Goal: Information Seeking & Learning: Find specific fact

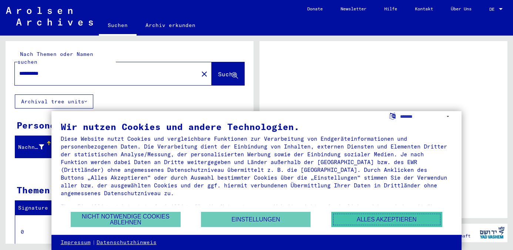
click at [404, 217] on button "Alles akzeptieren" at bounding box center [386, 219] width 111 height 15
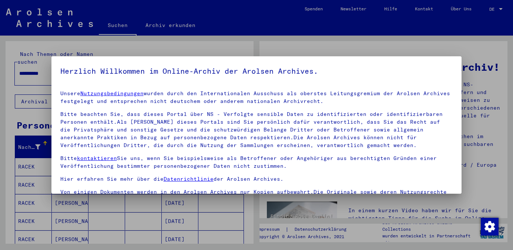
scroll to position [15, 0]
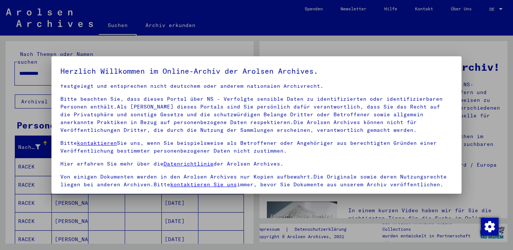
click at [244, 221] on div at bounding box center [256, 125] width 513 height 250
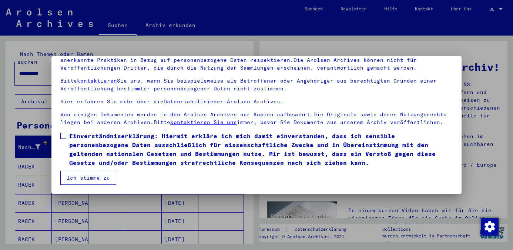
click at [90, 173] on button "Ich stimme zu" at bounding box center [88, 178] width 56 height 14
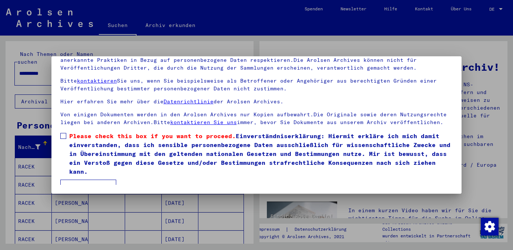
click at [62, 136] on span at bounding box center [63, 136] width 6 height 6
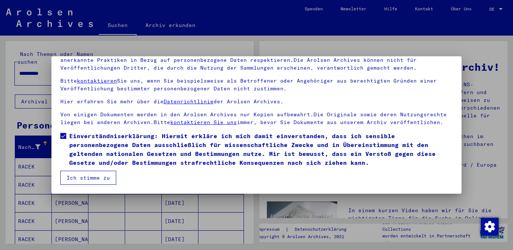
click at [80, 175] on button "Ich stimme zu" at bounding box center [88, 178] width 56 height 14
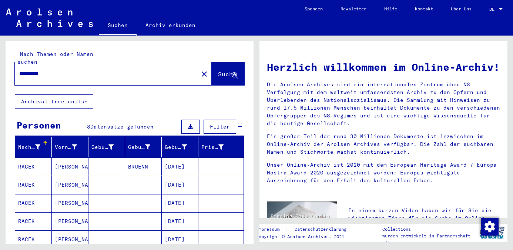
click at [175, 159] on mat-cell "[DATE]" at bounding box center [180, 167] width 37 height 18
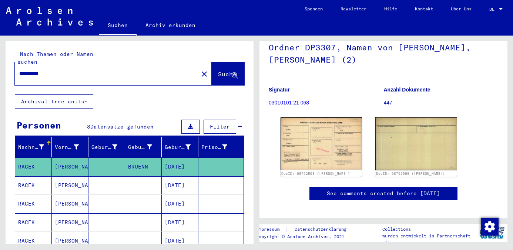
scroll to position [74, 0]
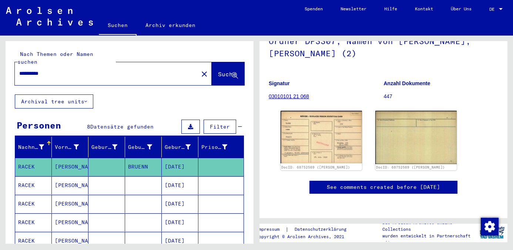
click at [291, 93] on link "03010101 21 068" at bounding box center [289, 96] width 40 height 6
click at [316, 133] on img at bounding box center [321, 136] width 85 height 55
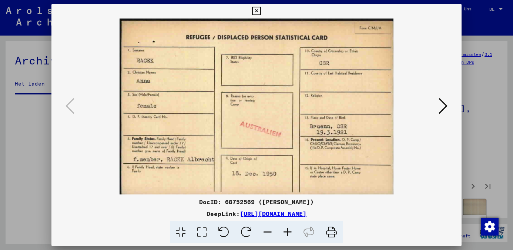
scroll to position [3218, 0]
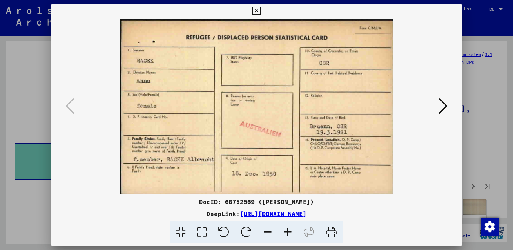
click at [257, 11] on icon at bounding box center [256, 11] width 9 height 9
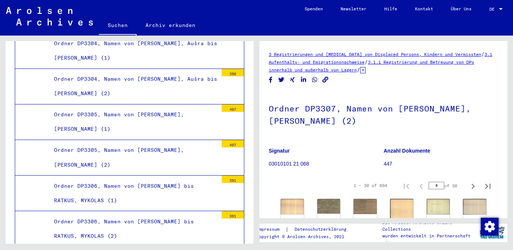
scroll to position [2996, 0]
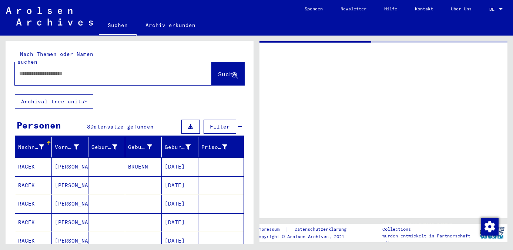
type input "********"
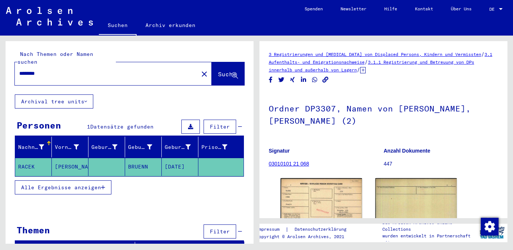
click at [200, 70] on mat-icon "close" at bounding box center [204, 74] width 9 height 9
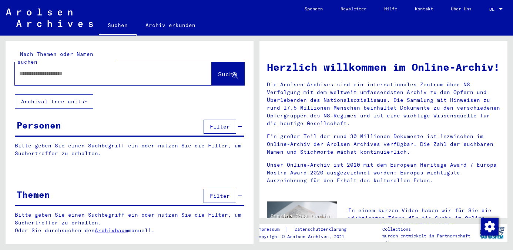
click at [86, 70] on input "text" at bounding box center [104, 74] width 170 height 8
type input "**********"
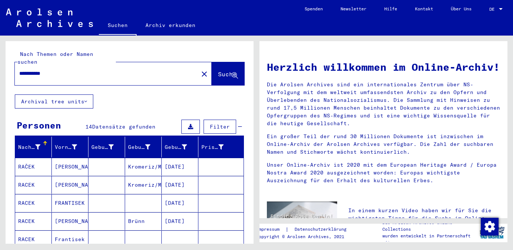
click at [69, 232] on mat-cell "Frantisek" at bounding box center [70, 239] width 37 height 18
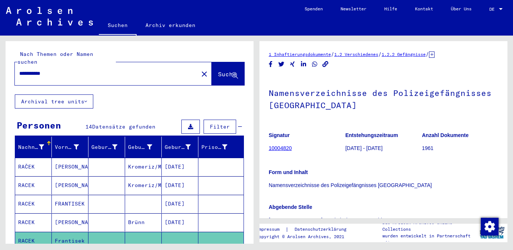
click at [283, 148] on link "10004820" at bounding box center [280, 148] width 23 height 6
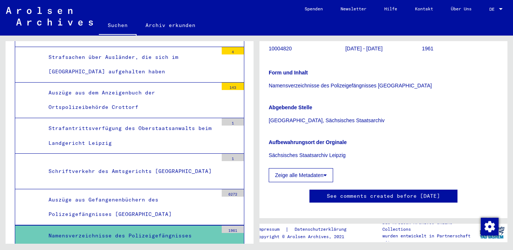
scroll to position [111, 0]
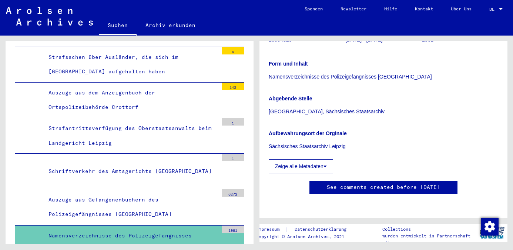
click at [319, 166] on button "Zeige alle Metadaten" at bounding box center [301, 166] width 64 height 14
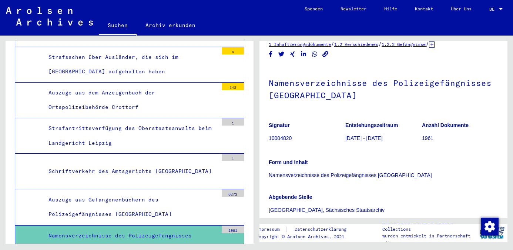
scroll to position [0, 0]
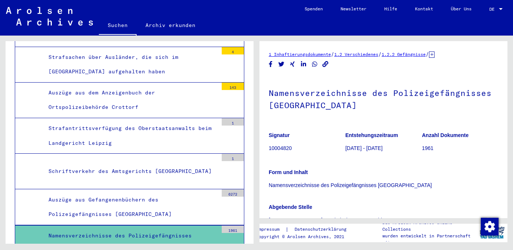
click at [98, 228] on div "Namensverzeichnisse des Polizeigefängnisses [GEOGRAPHIC_DATA]" at bounding box center [130, 242] width 175 height 29
drag, startPoint x: 98, startPoint y: 146, endPoint x: 134, endPoint y: 149, distance: 36.0
click at [129, 228] on div "Namensverzeichnisse des Polizeigefängnisses [GEOGRAPHIC_DATA]" at bounding box center [130, 242] width 175 height 29
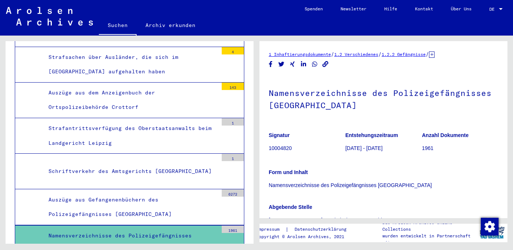
click at [233, 225] on div "1961" at bounding box center [233, 228] width 22 height 7
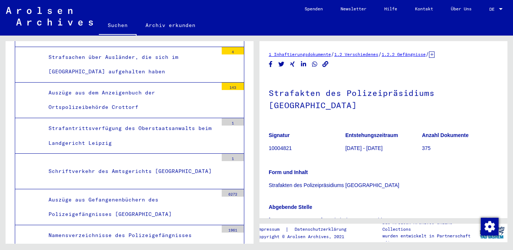
click at [125, 228] on div "Namensverzeichnisse des Polizeigefängnisses [GEOGRAPHIC_DATA]" at bounding box center [130, 242] width 175 height 29
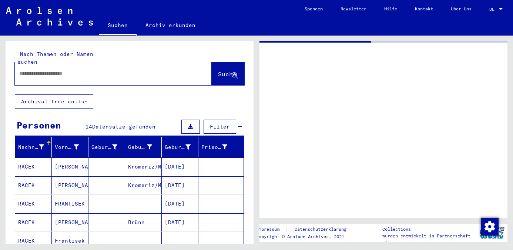
type input "********"
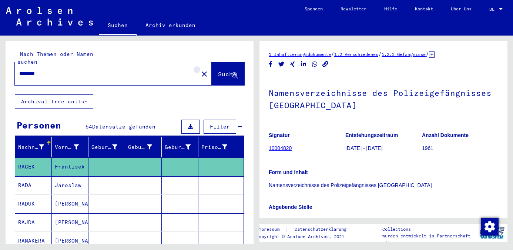
click at [200, 70] on mat-icon "close" at bounding box center [204, 74] width 9 height 9
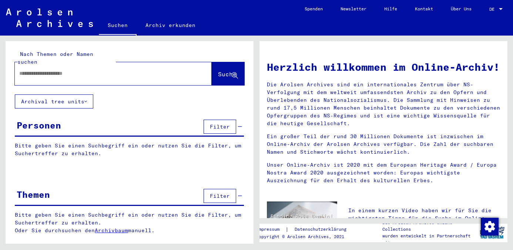
click at [120, 70] on input "text" at bounding box center [104, 74] width 170 height 8
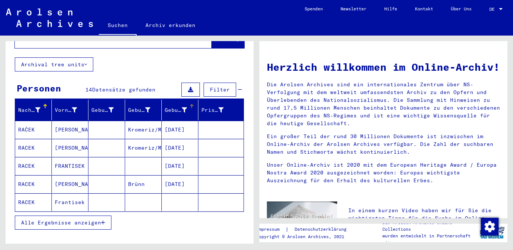
scroll to position [74, 0]
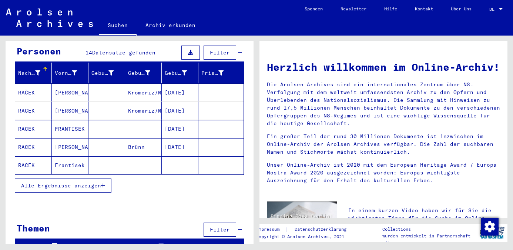
click at [105, 183] on icon "button" at bounding box center [103, 185] width 4 height 5
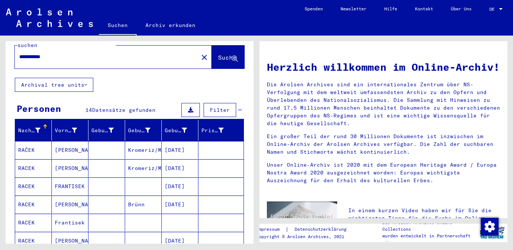
scroll to position [0, 0]
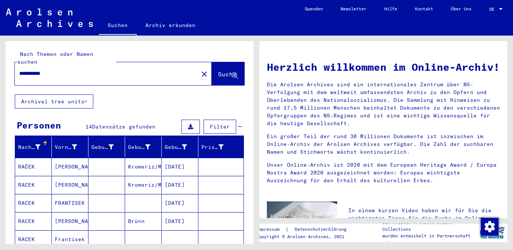
click at [27, 70] on input "**********" at bounding box center [104, 74] width 170 height 8
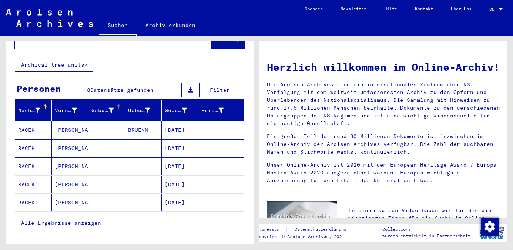
scroll to position [37, 0]
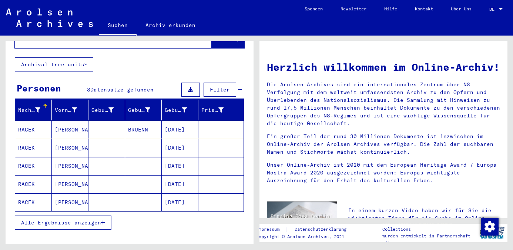
click at [103, 220] on icon "button" at bounding box center [103, 222] width 4 height 5
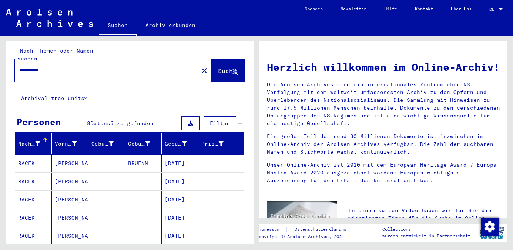
scroll to position [0, 0]
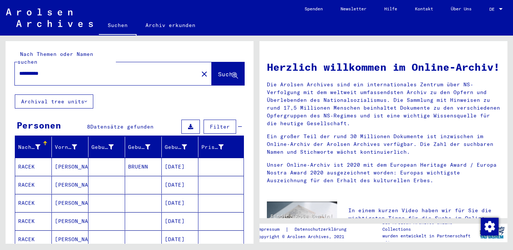
drag, startPoint x: 72, startPoint y: 68, endPoint x: 9, endPoint y: 67, distance: 63.6
click at [9, 67] on div "**********" at bounding box center [130, 67] width 248 height 53
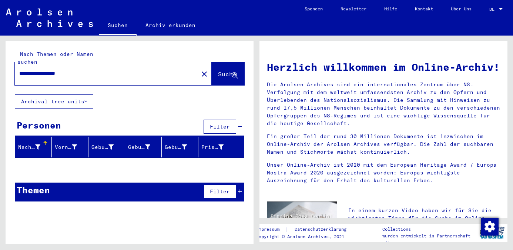
click at [38, 70] on input "**********" at bounding box center [104, 74] width 170 height 8
type input "**********"
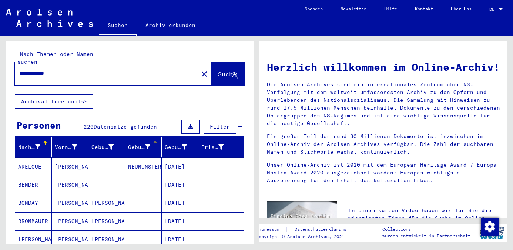
scroll to position [37, 0]
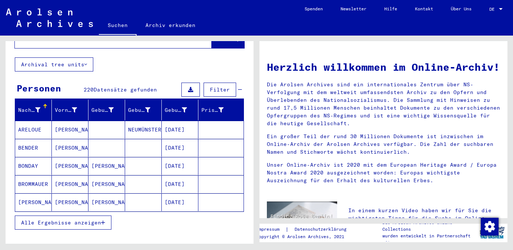
click at [104, 220] on icon "button" at bounding box center [103, 222] width 4 height 5
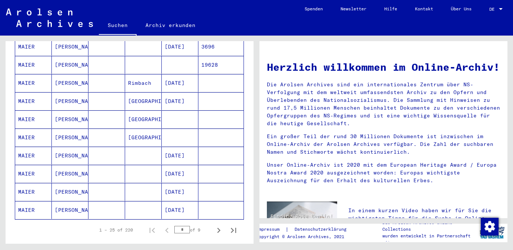
scroll to position [407, 0]
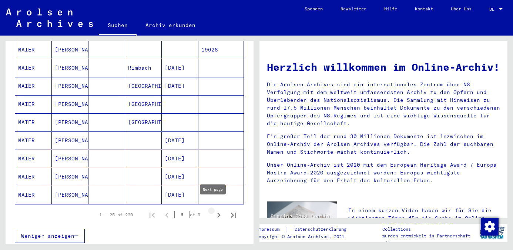
click at [213, 210] on icon "Next page" at bounding box center [218, 215] width 10 height 10
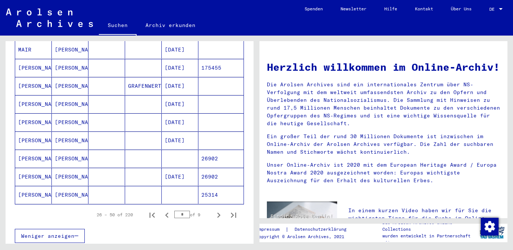
click at [213, 210] on icon "Next page" at bounding box center [218, 215] width 10 height 10
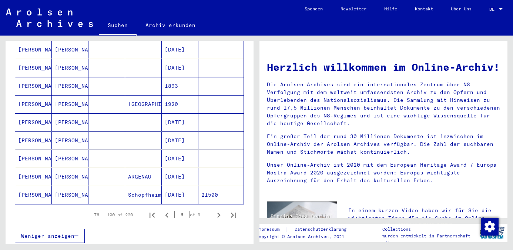
click at [213, 210] on icon "Next page" at bounding box center [218, 215] width 10 height 10
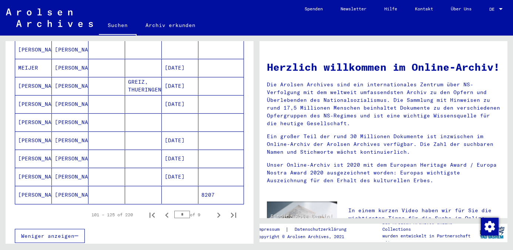
click at [213, 210] on icon "Next page" at bounding box center [218, 215] width 10 height 10
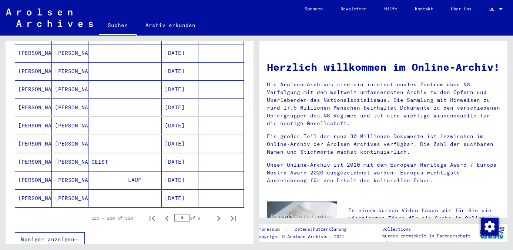
scroll to position [417, 0]
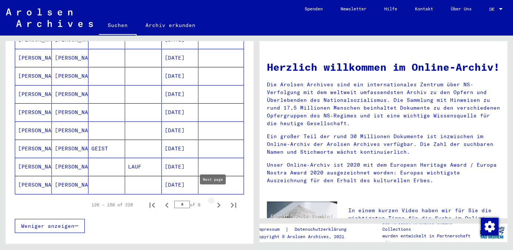
click at [213, 200] on icon "Next page" at bounding box center [218, 205] width 10 height 10
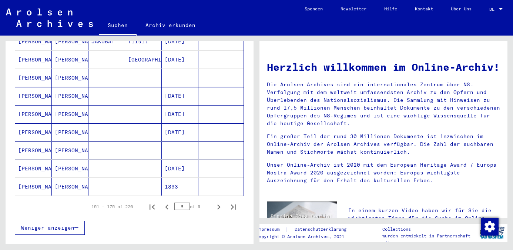
scroll to position [427, 0]
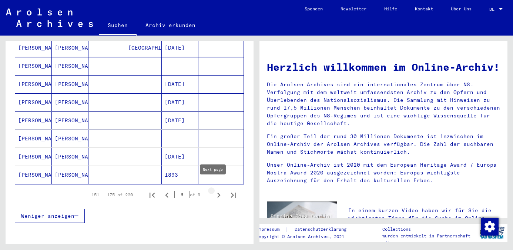
click at [213, 190] on icon "Next page" at bounding box center [218, 195] width 10 height 10
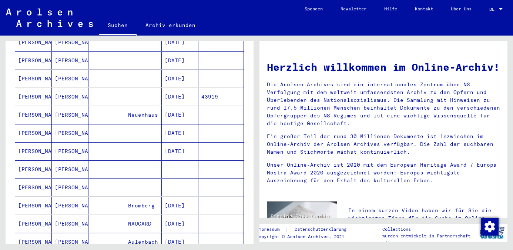
scroll to position [141, 0]
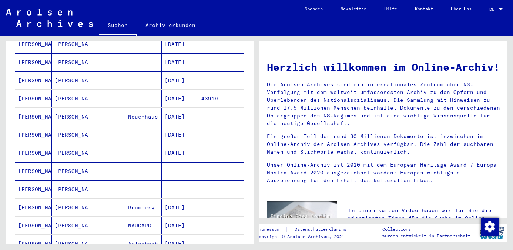
click at [65, 150] on mat-cell "[PERSON_NAME]" at bounding box center [70, 153] width 37 height 18
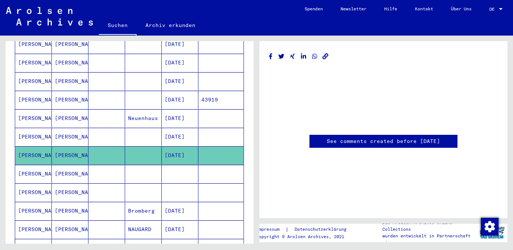
click at [342, 141] on link "See comments created before [DATE]" at bounding box center [383, 141] width 113 height 8
click at [23, 148] on mat-cell "[PERSON_NAME]" at bounding box center [33, 155] width 37 height 18
click at [30, 128] on mat-cell "[PERSON_NAME]" at bounding box center [33, 137] width 37 height 18
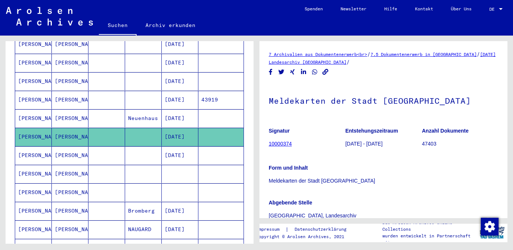
click at [28, 150] on mat-cell "[PERSON_NAME]" at bounding box center [33, 155] width 37 height 18
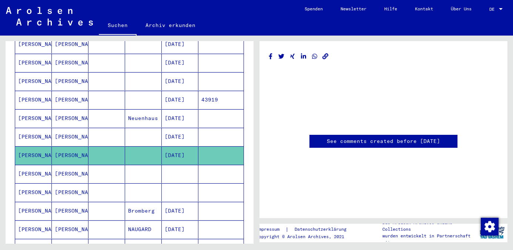
click at [30, 130] on mat-cell "[PERSON_NAME]" at bounding box center [33, 137] width 37 height 18
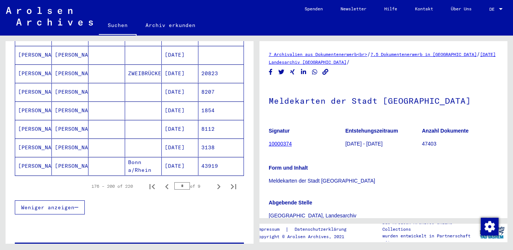
scroll to position [448, 0]
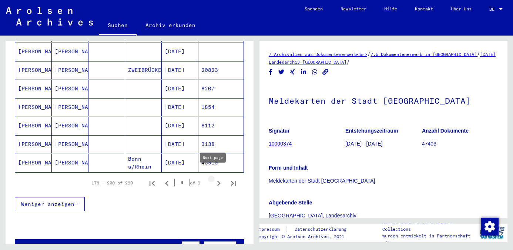
click at [213, 178] on icon "Next page" at bounding box center [218, 183] width 10 height 10
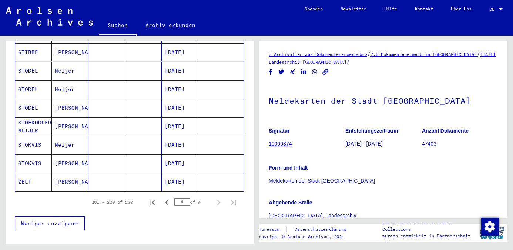
scroll to position [337, 0]
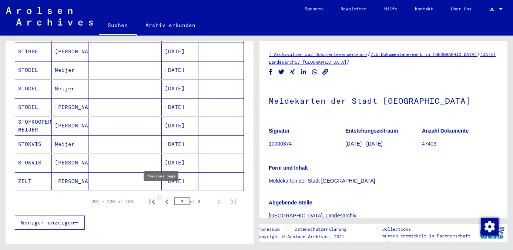
click at [165, 199] on icon "Previous page" at bounding box center [166, 201] width 3 height 5
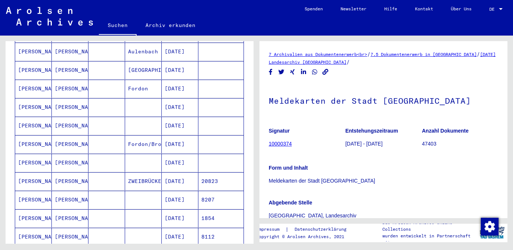
click at [24, 192] on mat-cell "[PERSON_NAME]" at bounding box center [33, 199] width 37 height 18
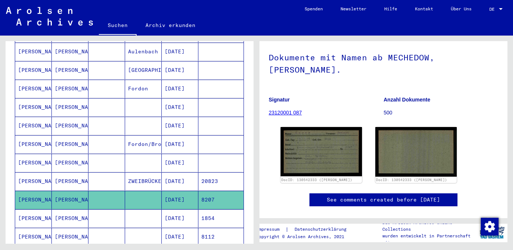
scroll to position [70, 0]
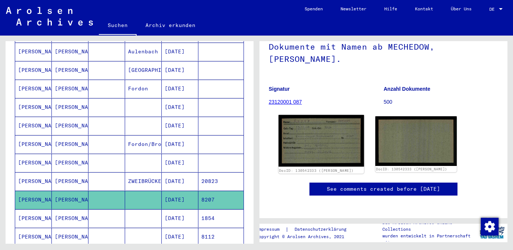
click at [313, 134] on img at bounding box center [321, 141] width 85 height 52
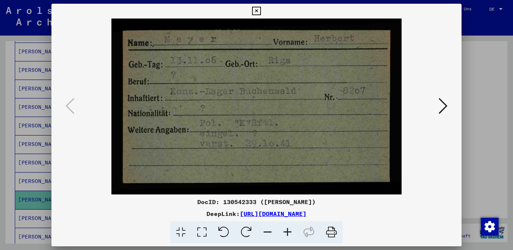
click at [259, 10] on icon at bounding box center [256, 11] width 9 height 9
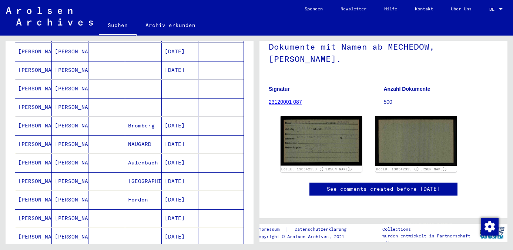
scroll to position [189, 0]
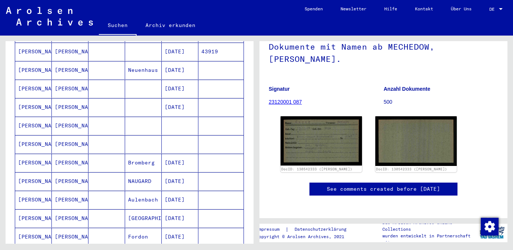
click at [27, 136] on mat-cell "[PERSON_NAME]" at bounding box center [33, 144] width 37 height 18
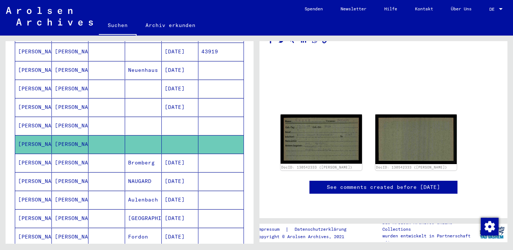
scroll to position [38, 0]
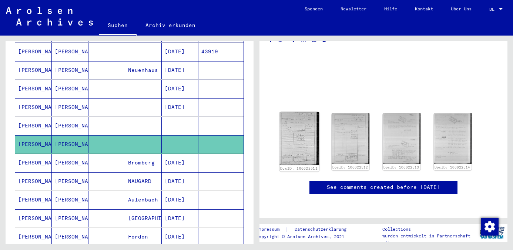
click at [299, 118] on img at bounding box center [299, 138] width 40 height 53
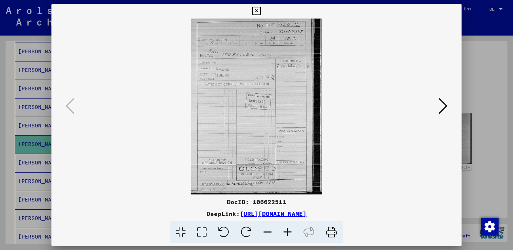
click at [444, 103] on icon at bounding box center [442, 106] width 9 height 18
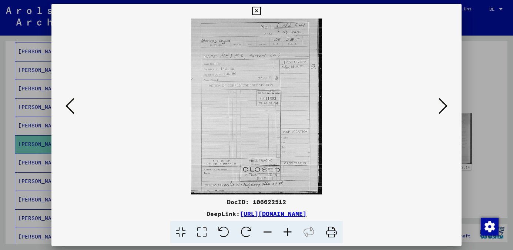
click at [257, 11] on icon at bounding box center [256, 11] width 9 height 9
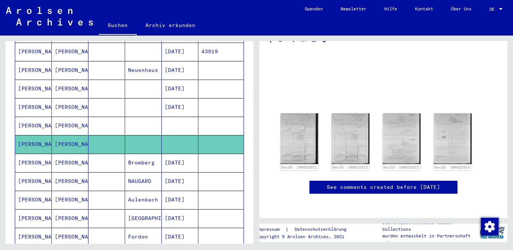
click at [26, 117] on mat-cell "[PERSON_NAME]" at bounding box center [33, 126] width 37 height 18
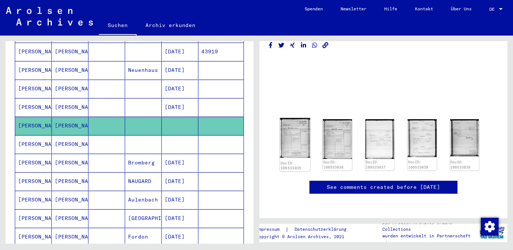
click at [295, 118] on img at bounding box center [295, 138] width 30 height 40
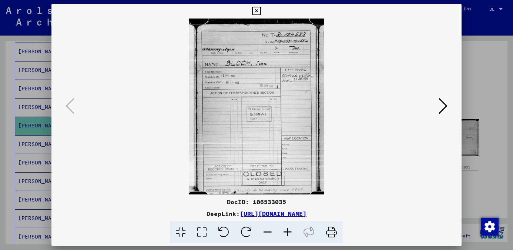
click at [442, 107] on icon at bounding box center [442, 106] width 9 height 18
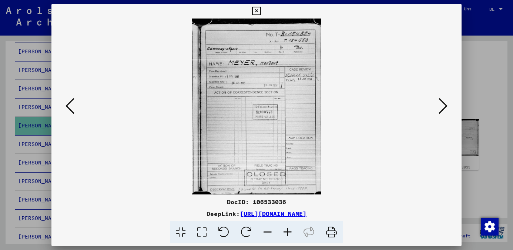
click at [233, 79] on img at bounding box center [257, 106] width 360 height 176
click at [286, 231] on icon at bounding box center [287, 232] width 20 height 23
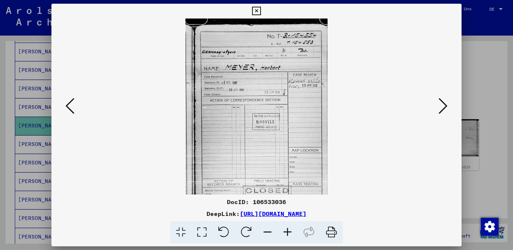
click at [286, 231] on icon at bounding box center [287, 232] width 20 height 23
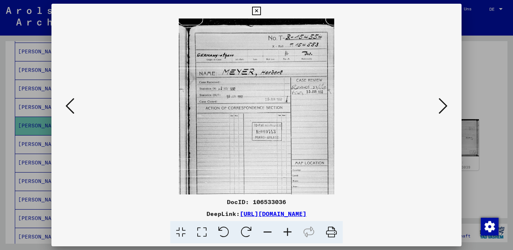
click at [286, 231] on icon at bounding box center [287, 232] width 20 height 23
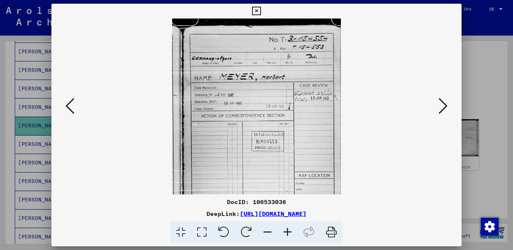
click at [287, 231] on icon at bounding box center [287, 232] width 20 height 23
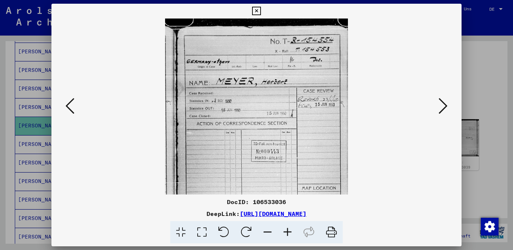
click at [287, 231] on icon at bounding box center [287, 232] width 20 height 23
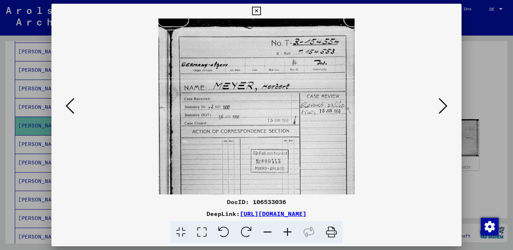
click at [287, 231] on icon at bounding box center [287, 232] width 20 height 23
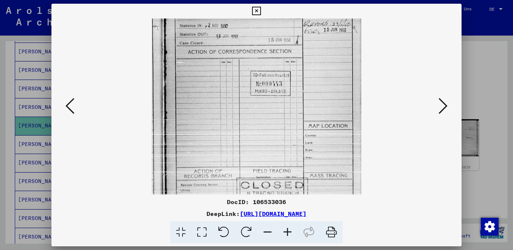
scroll to position [88, 0]
drag, startPoint x: 322, startPoint y: 104, endPoint x: 321, endPoint y: 57, distance: 47.4
click at [321, 57] on img at bounding box center [256, 74] width 209 height 287
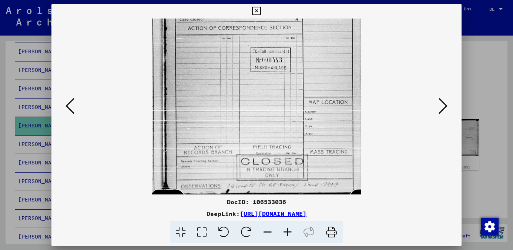
drag, startPoint x: 314, startPoint y: 100, endPoint x: 308, endPoint y: 51, distance: 49.2
click at [308, 51] on img at bounding box center [256, 51] width 209 height 287
click at [444, 106] on icon at bounding box center [442, 106] width 9 height 18
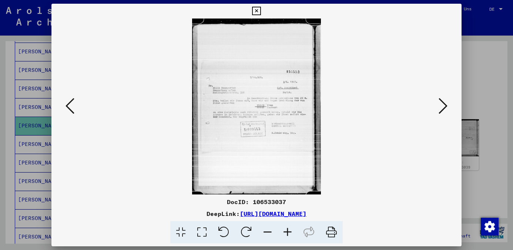
click at [286, 229] on icon at bounding box center [287, 232] width 20 height 23
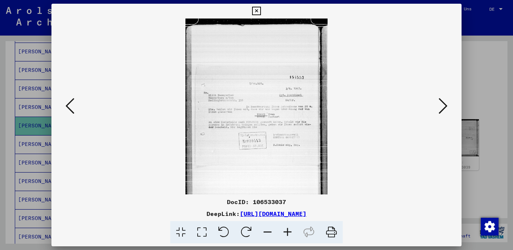
click at [286, 229] on icon at bounding box center [287, 232] width 20 height 23
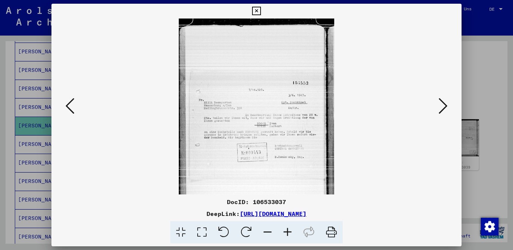
click at [286, 229] on icon at bounding box center [287, 232] width 20 height 23
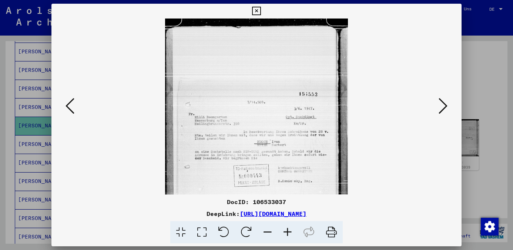
click at [286, 229] on icon at bounding box center [287, 232] width 20 height 23
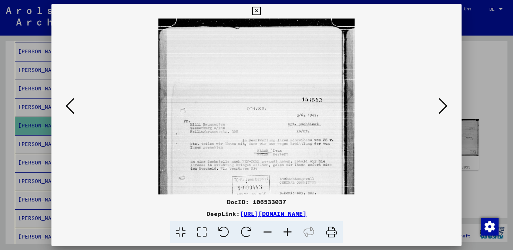
click at [443, 108] on icon at bounding box center [442, 106] width 9 height 18
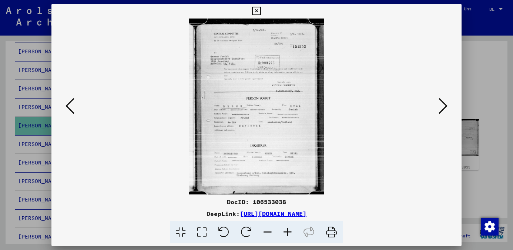
click at [287, 229] on icon at bounding box center [287, 232] width 20 height 23
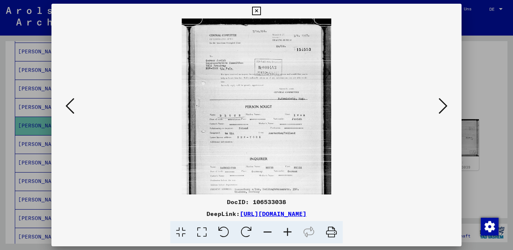
click at [287, 229] on icon at bounding box center [287, 232] width 20 height 23
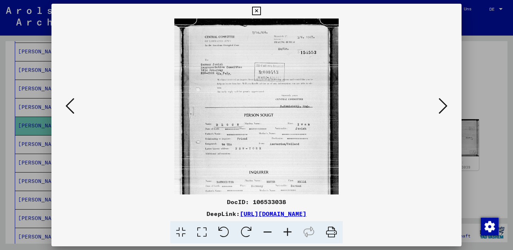
click at [287, 229] on icon at bounding box center [287, 232] width 20 height 23
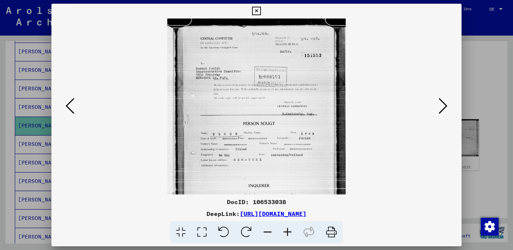
click at [287, 229] on icon at bounding box center [287, 232] width 20 height 23
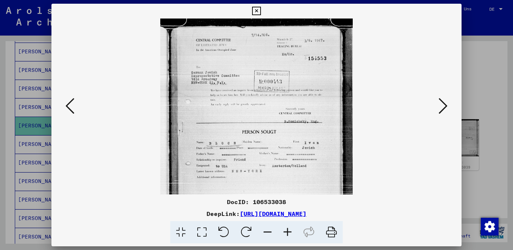
click at [257, 8] on icon at bounding box center [256, 11] width 9 height 9
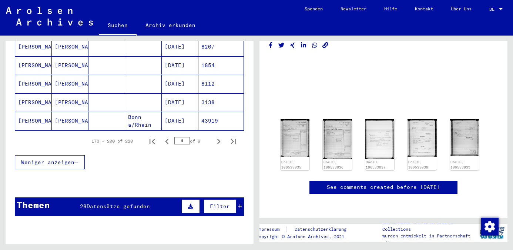
scroll to position [495, 0]
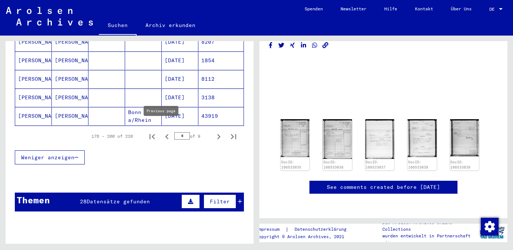
click at [165, 134] on icon "Previous page" at bounding box center [166, 136] width 3 height 5
type input "*"
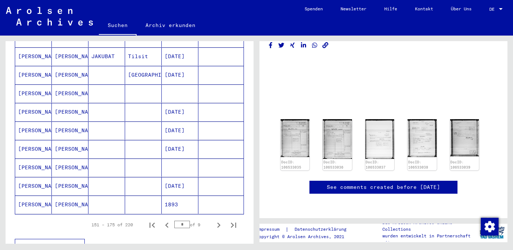
scroll to position [403, 0]
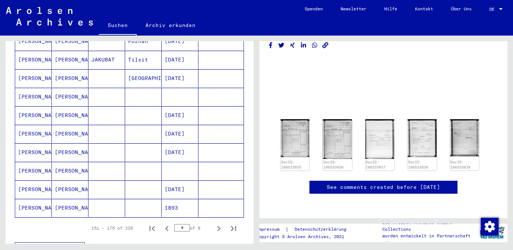
click at [21, 162] on mat-cell "[PERSON_NAME]" at bounding box center [33, 171] width 37 height 18
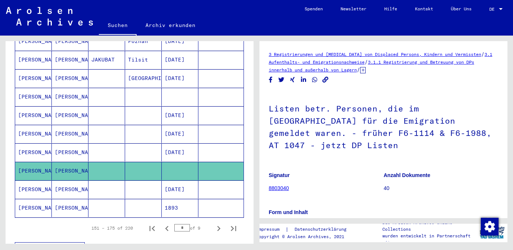
click at [282, 188] on link "8803040" at bounding box center [279, 188] width 20 height 6
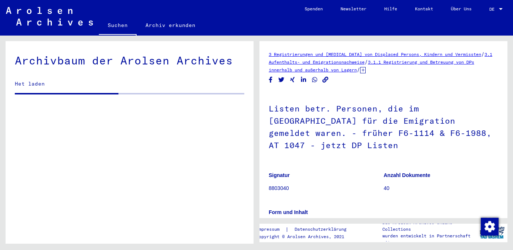
scroll to position [3672, 0]
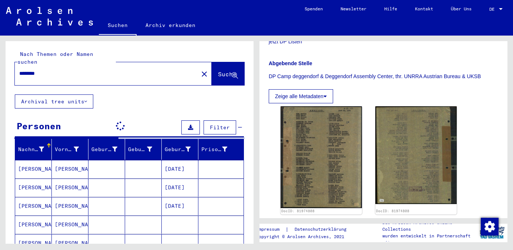
scroll to position [202, 0]
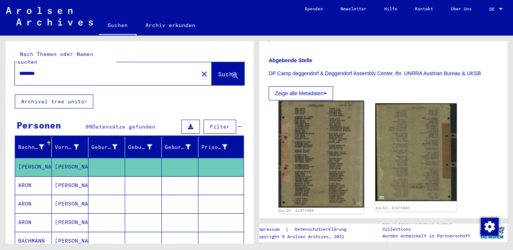
click at [325, 151] on img at bounding box center [321, 154] width 85 height 107
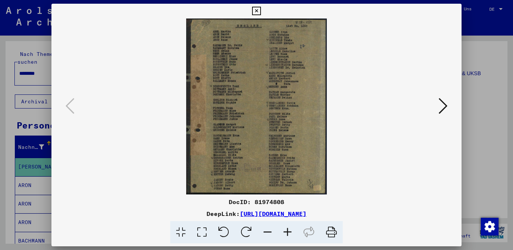
click at [288, 231] on icon at bounding box center [287, 232] width 20 height 23
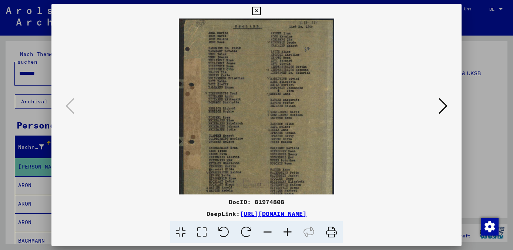
click at [288, 231] on icon at bounding box center [287, 232] width 20 height 23
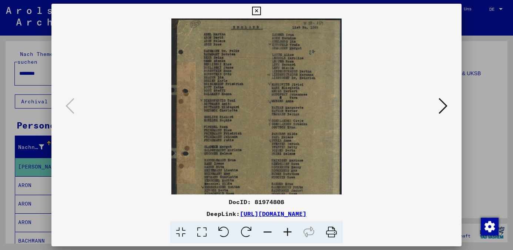
click at [288, 231] on icon at bounding box center [287, 232] width 20 height 23
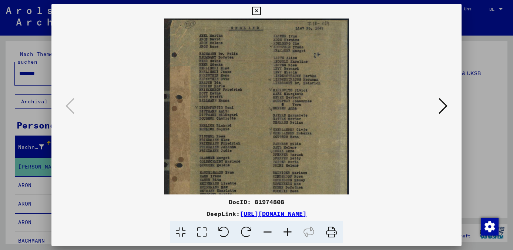
click at [256, 11] on icon at bounding box center [256, 11] width 9 height 9
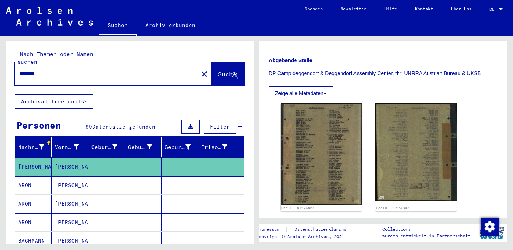
scroll to position [45, 0]
type input "**********"
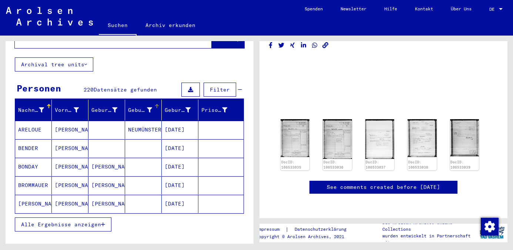
scroll to position [74, 0]
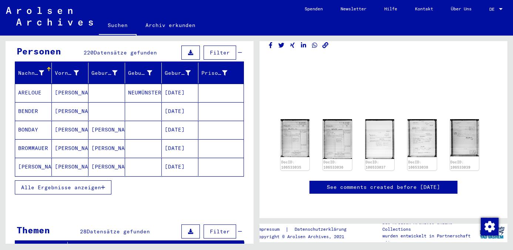
click at [103, 185] on icon "button" at bounding box center [103, 187] width 4 height 5
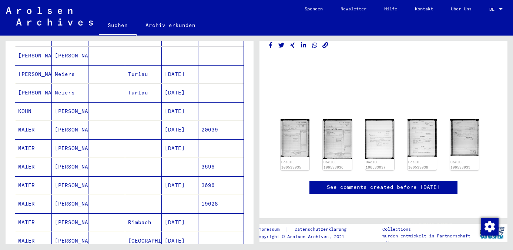
scroll to position [555, 0]
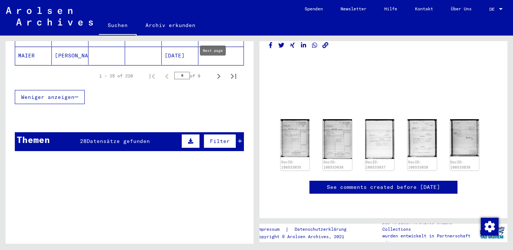
click at [213, 71] on icon "Next page" at bounding box center [218, 76] width 10 height 10
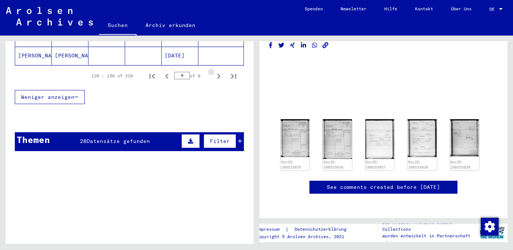
click at [213, 71] on icon "Next page" at bounding box center [218, 76] width 10 height 10
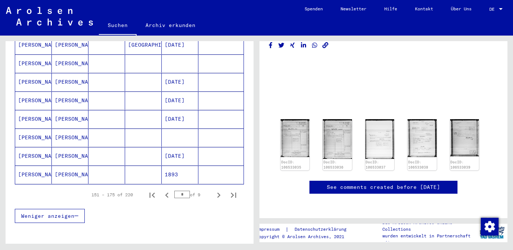
scroll to position [407, 0]
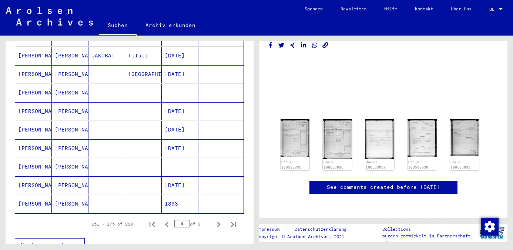
click at [29, 159] on mat-cell "[PERSON_NAME]" at bounding box center [33, 167] width 37 height 18
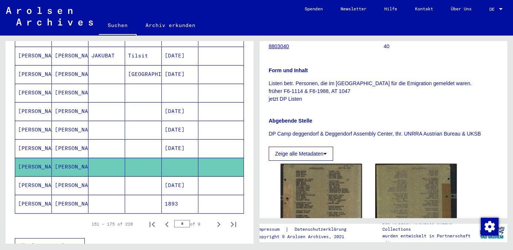
scroll to position [170, 0]
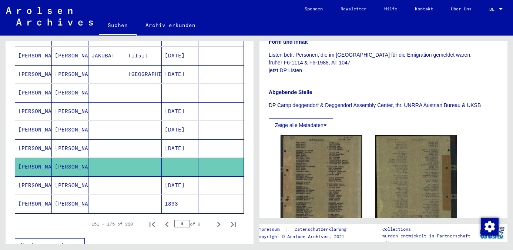
click at [22, 84] on mat-cell "[PERSON_NAME]" at bounding box center [33, 93] width 37 height 18
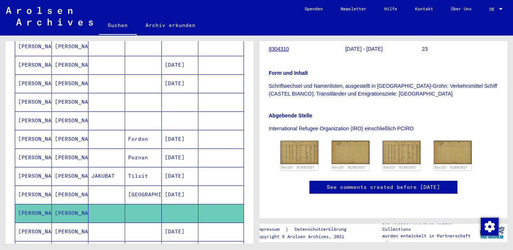
scroll to position [285, 0]
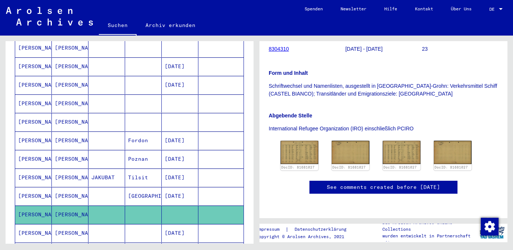
click at [26, 113] on mat-cell "[PERSON_NAME]" at bounding box center [33, 122] width 37 height 18
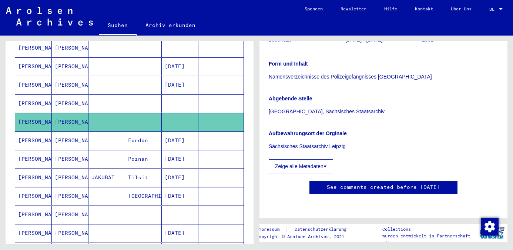
scroll to position [243, 0]
click at [21, 94] on mat-cell "[PERSON_NAME]" at bounding box center [33, 103] width 37 height 18
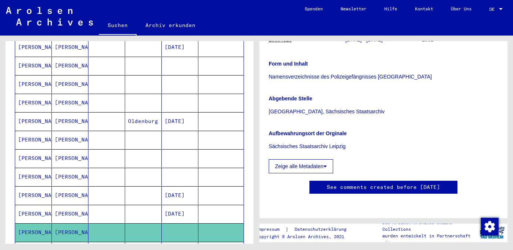
scroll to position [153, 0]
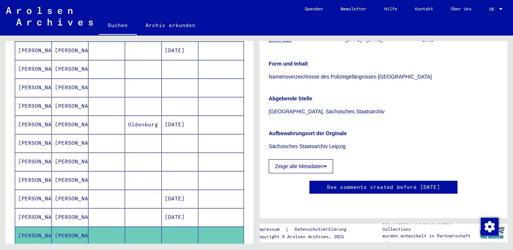
click at [18, 81] on mat-cell "[PERSON_NAME]" at bounding box center [33, 87] width 37 height 18
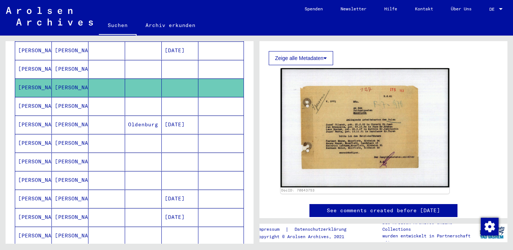
scroll to position [134, 0]
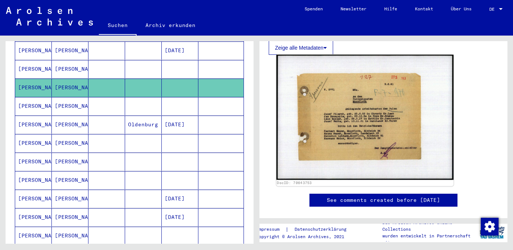
click at [388, 141] on img at bounding box center [364, 117] width 177 height 125
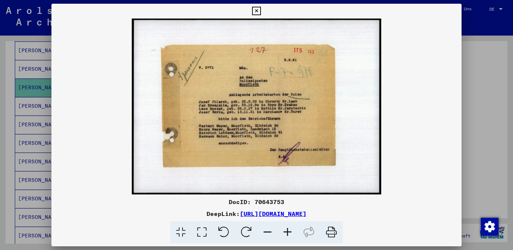
click at [257, 10] on icon at bounding box center [256, 11] width 9 height 9
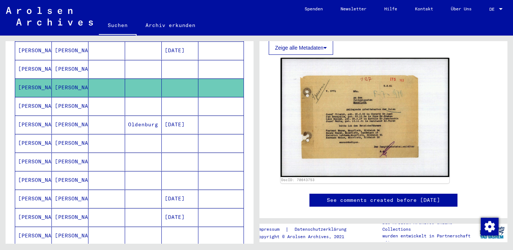
click at [36, 60] on mat-cell "[PERSON_NAME]" at bounding box center [33, 69] width 37 height 18
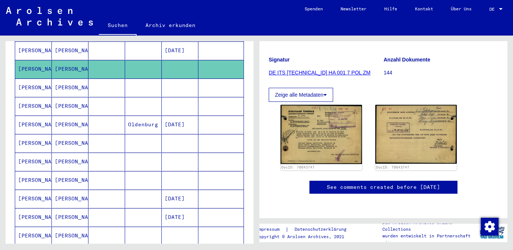
scroll to position [101, 0]
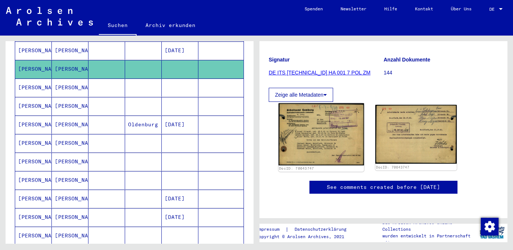
click at [314, 125] on img at bounding box center [321, 134] width 85 height 62
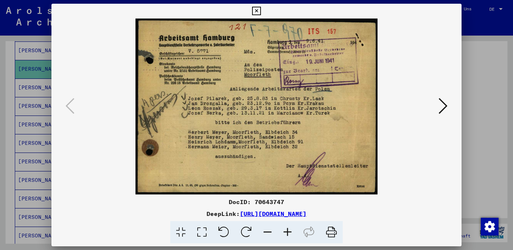
click at [256, 10] on icon at bounding box center [256, 11] width 9 height 9
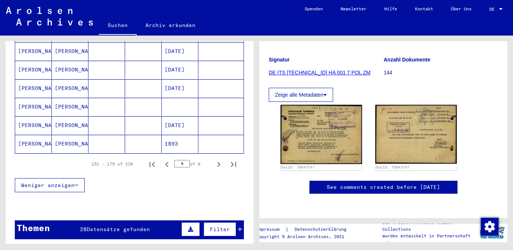
scroll to position [474, 0]
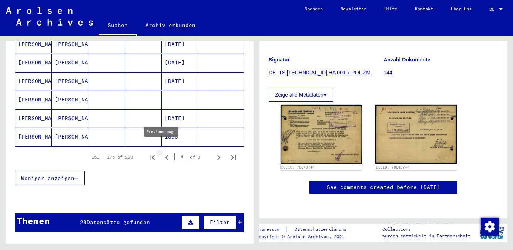
click at [162, 152] on icon "Previous page" at bounding box center [167, 157] width 10 height 10
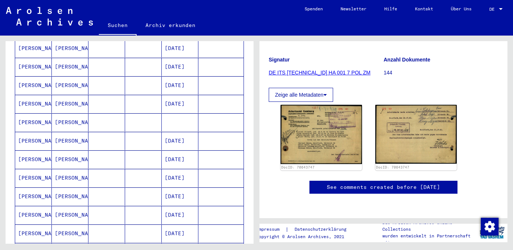
scroll to position [307, 0]
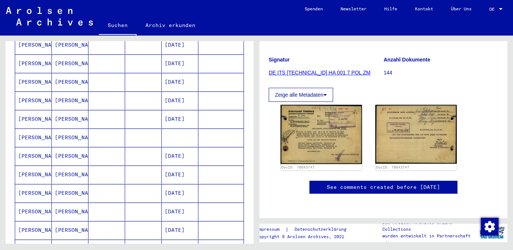
click at [31, 130] on mat-cell "[PERSON_NAME]" at bounding box center [33, 137] width 37 height 18
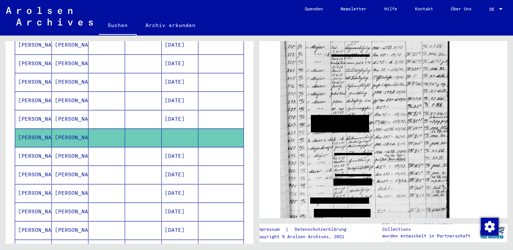
scroll to position [169, 0]
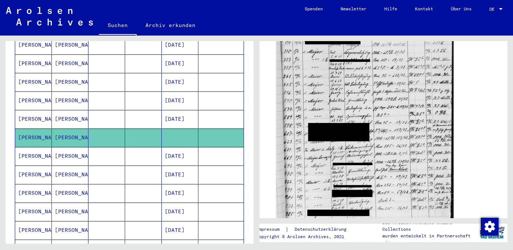
click at [377, 134] on img at bounding box center [364, 106] width 177 height 263
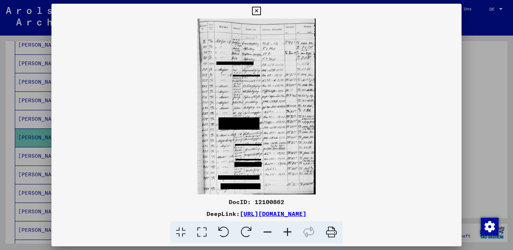
click at [287, 230] on icon at bounding box center [287, 232] width 20 height 23
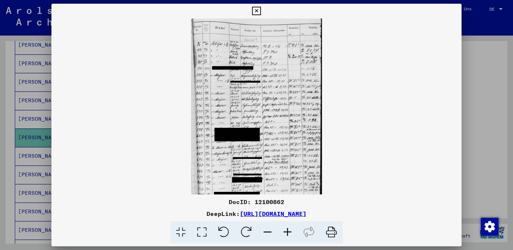
click at [287, 230] on icon at bounding box center [287, 232] width 20 height 23
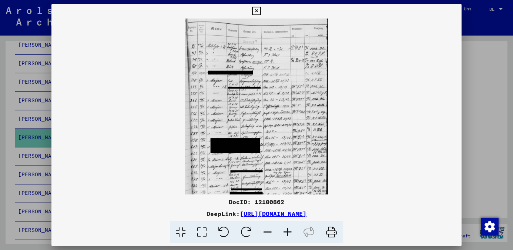
click at [287, 230] on icon at bounding box center [287, 232] width 20 height 23
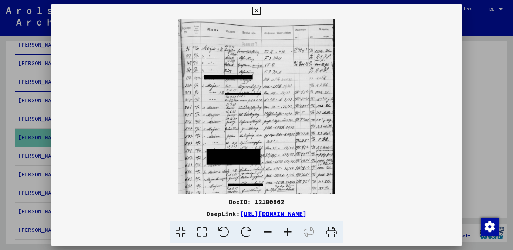
click at [287, 230] on icon at bounding box center [287, 232] width 20 height 23
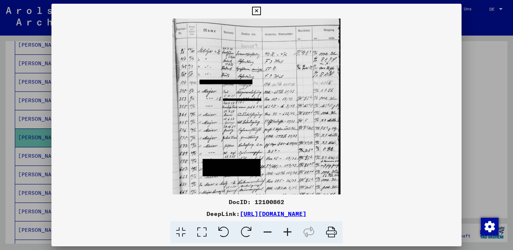
click at [287, 230] on icon at bounding box center [287, 232] width 20 height 23
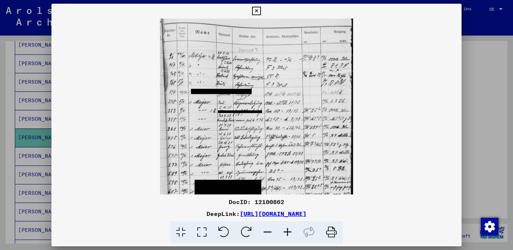
click at [287, 230] on icon at bounding box center [287, 232] width 20 height 23
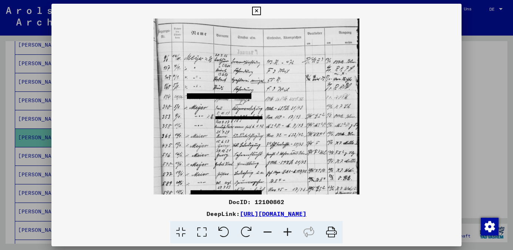
click at [287, 230] on icon at bounding box center [287, 232] width 20 height 23
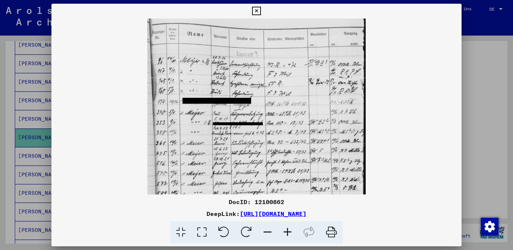
click at [287, 230] on icon at bounding box center [287, 232] width 20 height 23
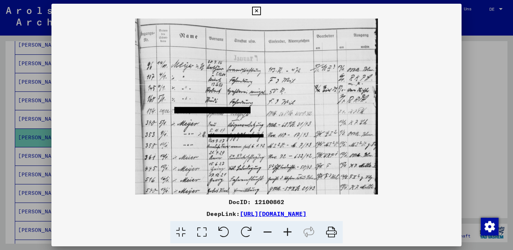
click at [287, 230] on icon at bounding box center [287, 232] width 20 height 23
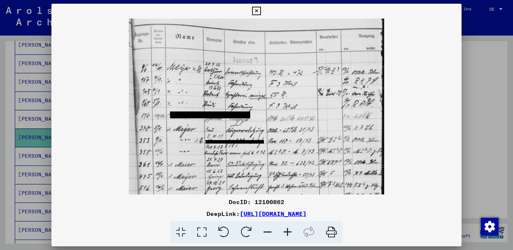
click at [287, 230] on icon at bounding box center [287, 232] width 20 height 23
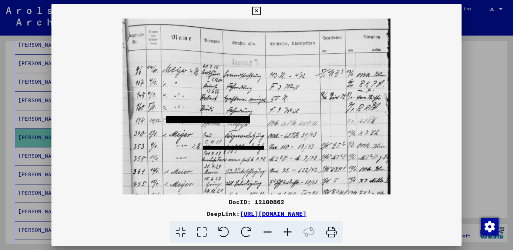
click at [287, 230] on icon at bounding box center [287, 232] width 20 height 23
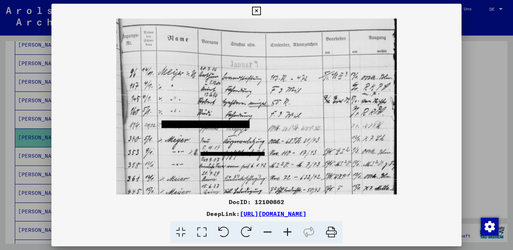
click at [287, 230] on icon at bounding box center [287, 232] width 20 height 23
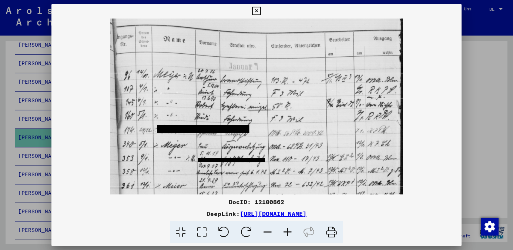
click at [287, 230] on icon at bounding box center [287, 232] width 20 height 23
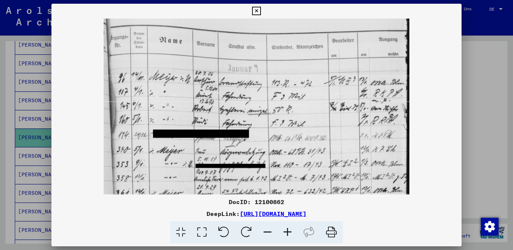
click at [287, 230] on icon at bounding box center [287, 232] width 20 height 23
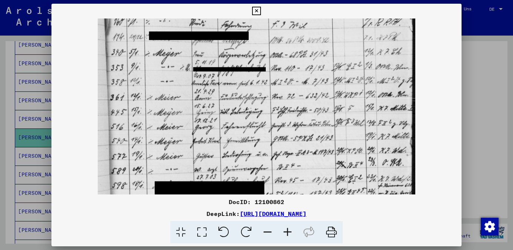
scroll to position [103, 0]
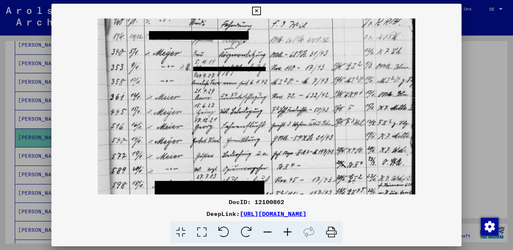
drag, startPoint x: 340, startPoint y: 134, endPoint x: 372, endPoint y: 31, distance: 108.0
click at [372, 31] on img at bounding box center [257, 152] width 318 height 472
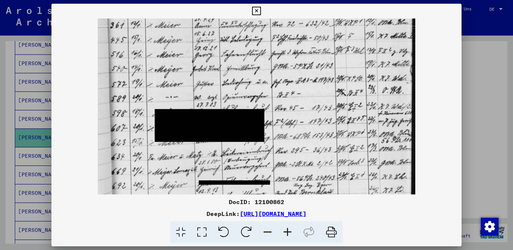
scroll to position [185, 0]
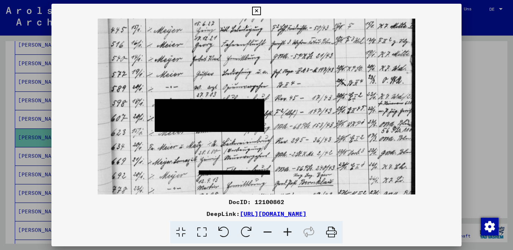
drag, startPoint x: 288, startPoint y: 112, endPoint x: 309, endPoint y: 30, distance: 84.4
click at [309, 30] on img at bounding box center [257, 70] width 318 height 472
click at [255, 10] on icon at bounding box center [256, 11] width 9 height 9
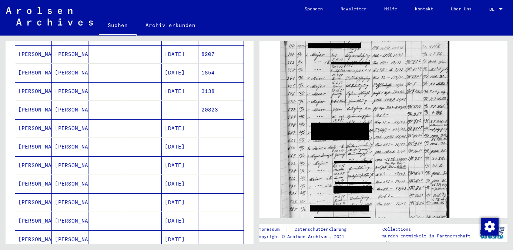
scroll to position [176, 0]
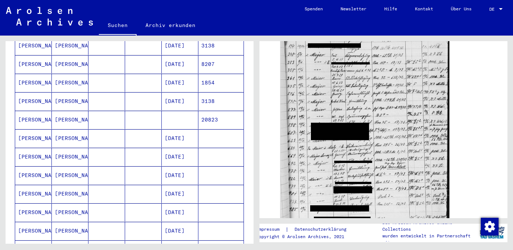
click at [28, 111] on mat-cell "[PERSON_NAME]" at bounding box center [33, 120] width 37 height 18
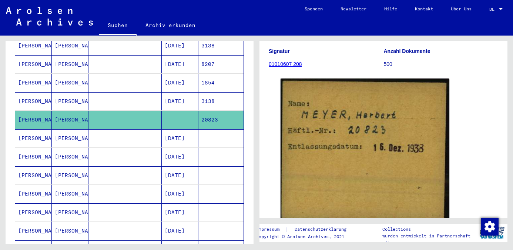
scroll to position [126, 0]
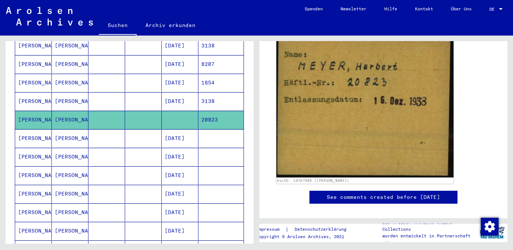
click at [379, 115] on img at bounding box center [364, 102] width 177 height 149
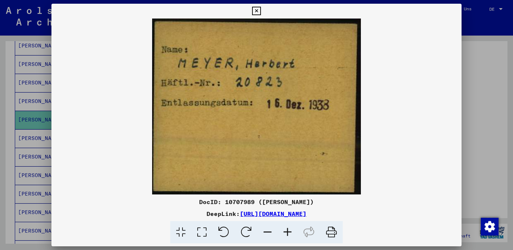
click at [306, 148] on img at bounding box center [256, 106] width 410 height 176
click at [255, 10] on icon at bounding box center [256, 11] width 9 height 9
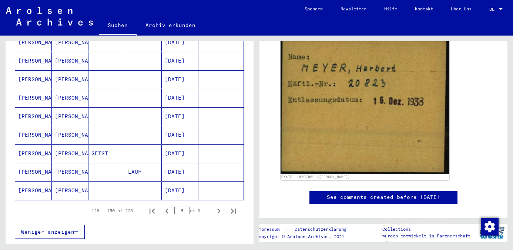
scroll to position [470, 0]
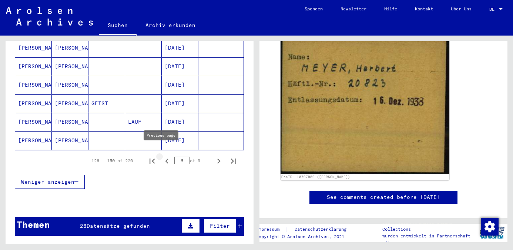
click at [165, 158] on icon "Previous page" at bounding box center [166, 160] width 3 height 5
type input "*"
click at [28, 133] on mat-cell "[PERSON_NAME]" at bounding box center [33, 140] width 37 height 18
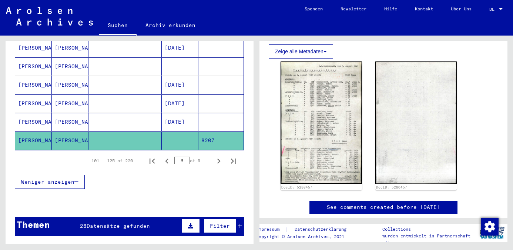
scroll to position [166, 0]
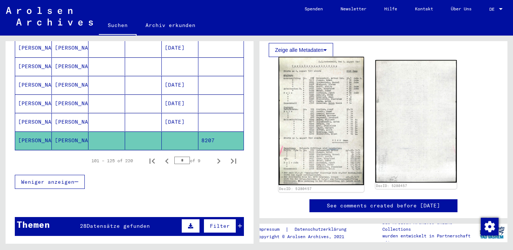
click at [318, 117] on img at bounding box center [321, 121] width 85 height 128
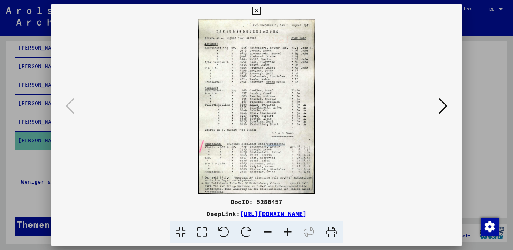
click at [289, 233] on icon at bounding box center [287, 232] width 20 height 23
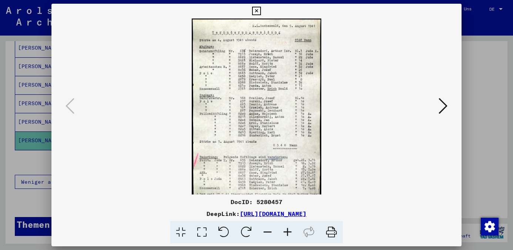
click at [289, 233] on icon at bounding box center [287, 232] width 20 height 23
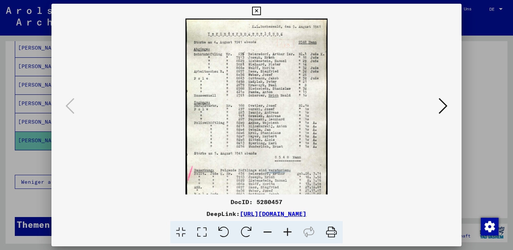
click at [289, 233] on icon at bounding box center [287, 232] width 20 height 23
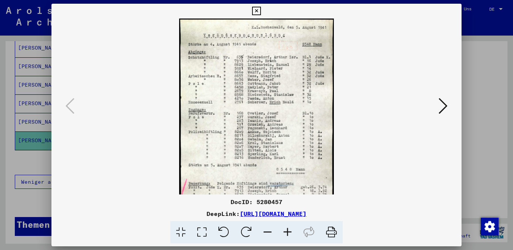
click at [290, 233] on icon at bounding box center [287, 232] width 20 height 23
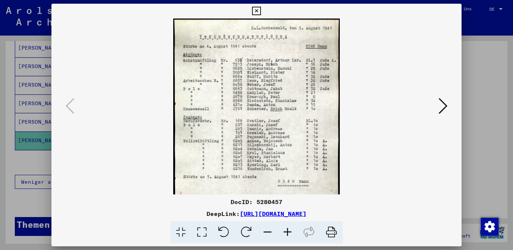
click at [290, 233] on icon at bounding box center [287, 232] width 20 height 23
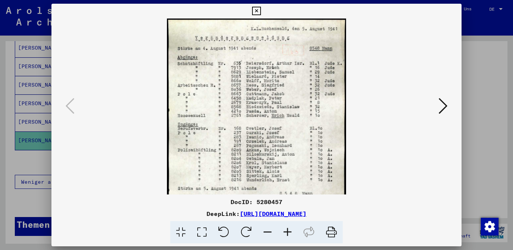
click at [290, 233] on icon at bounding box center [287, 232] width 20 height 23
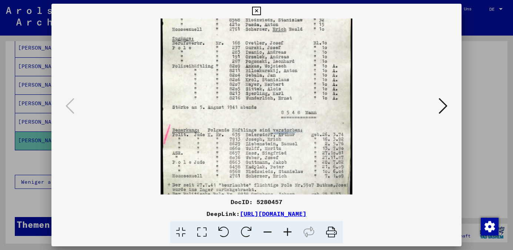
scroll to position [93, 0]
drag, startPoint x: 330, startPoint y: 125, endPoint x: 348, endPoint y: 42, distance: 84.5
click at [348, 42] on img at bounding box center [256, 68] width 191 height 287
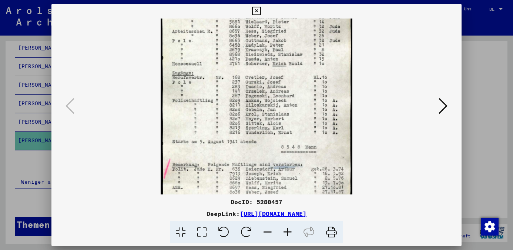
scroll to position [58, 0]
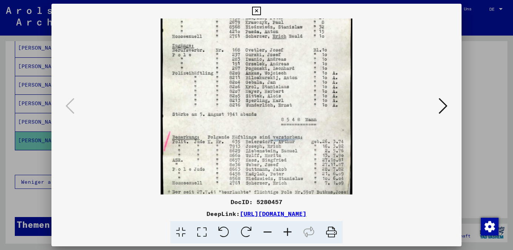
drag, startPoint x: 316, startPoint y: 44, endPoint x: 324, endPoint y: 49, distance: 9.8
click at [324, 51] on img at bounding box center [256, 76] width 191 height 287
click at [254, 11] on icon at bounding box center [256, 11] width 9 height 9
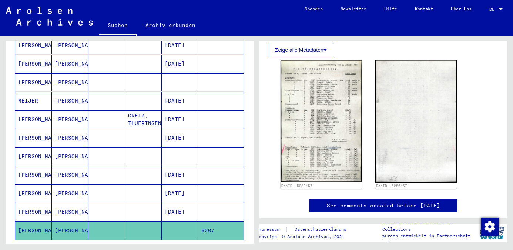
scroll to position [375, 0]
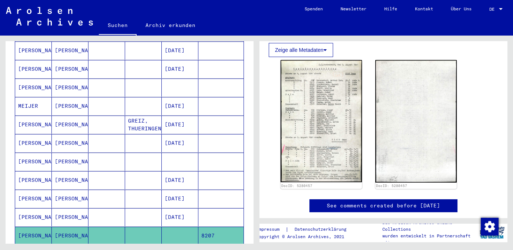
click at [25, 156] on mat-cell "[PERSON_NAME]" at bounding box center [33, 161] width 37 height 18
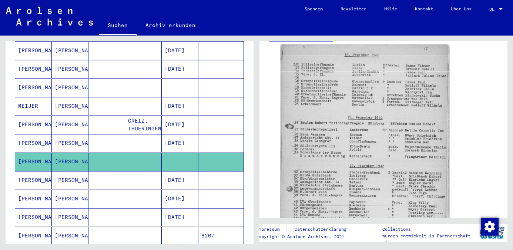
scroll to position [201, 0]
